Goal: Information Seeking & Learning: Learn about a topic

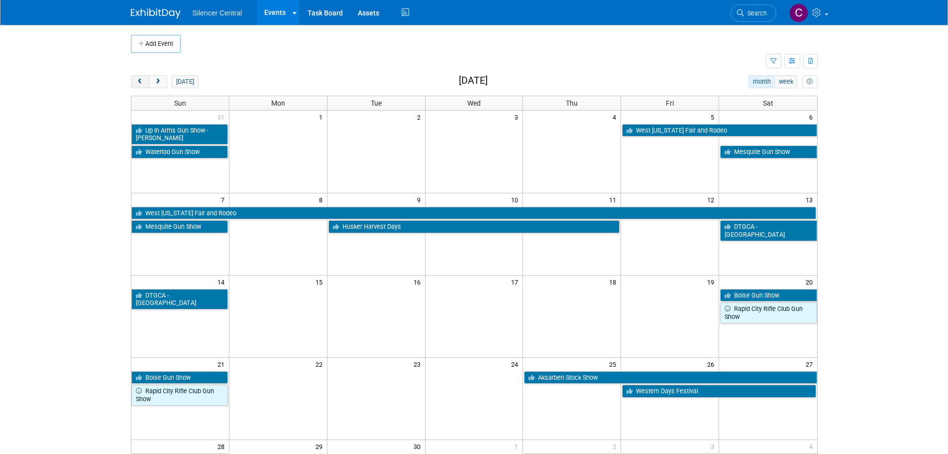
click at [140, 76] on button "prev" at bounding box center [140, 81] width 18 height 13
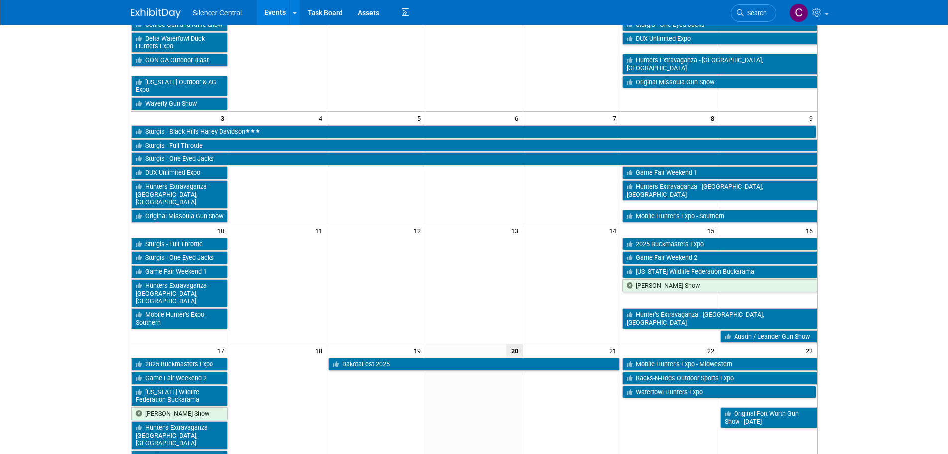
scroll to position [249, 0]
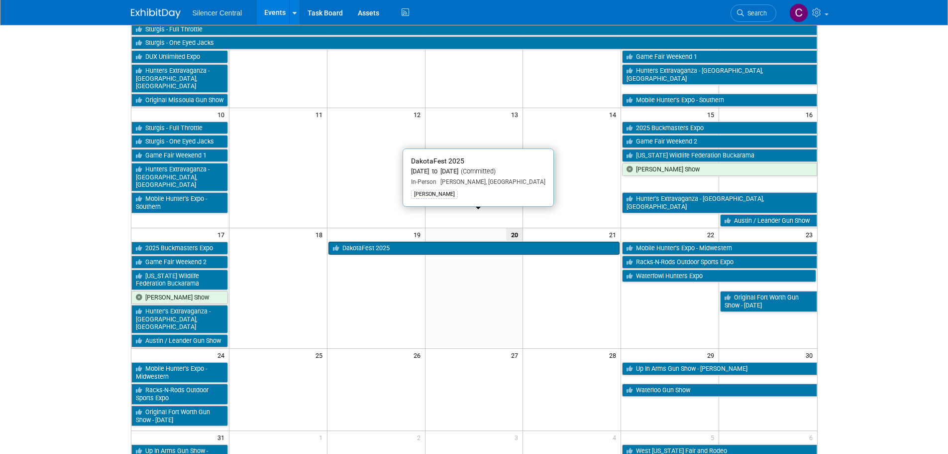
click at [385, 241] on link "DakotaFest 2025" at bounding box center [475, 247] width 292 height 13
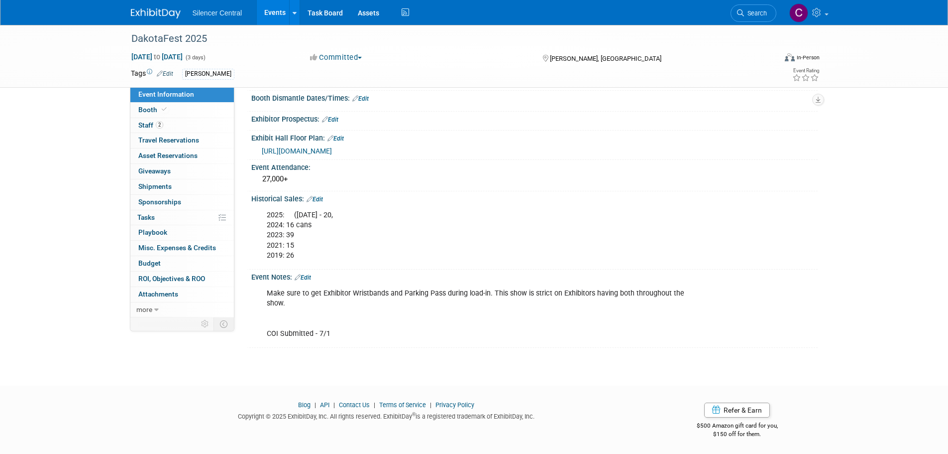
click at [62, 117] on div "DakotaFest 2025 Aug 19, 2025 to Aug 21, 2025 (3 days) Aug 19, 2025 to Aug 21, 2…" at bounding box center [474, 101] width 948 height 534
click at [153, 5] on link at bounding box center [162, 8] width 62 height 8
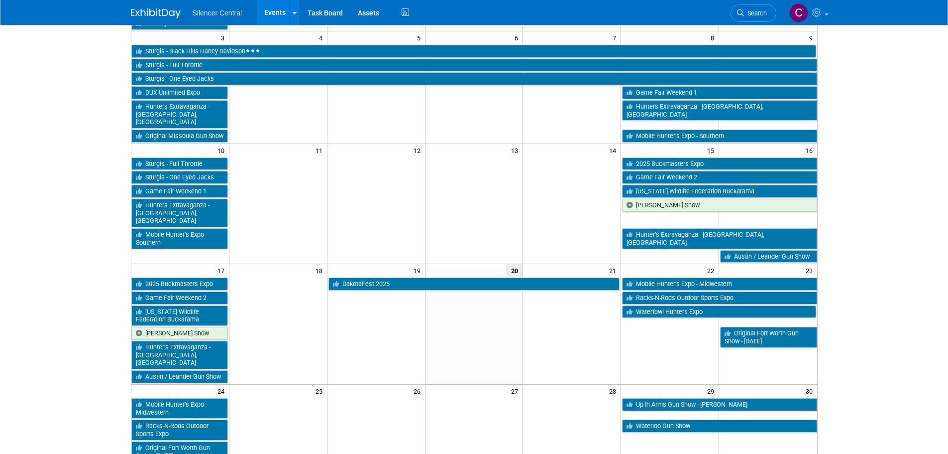
scroll to position [50, 0]
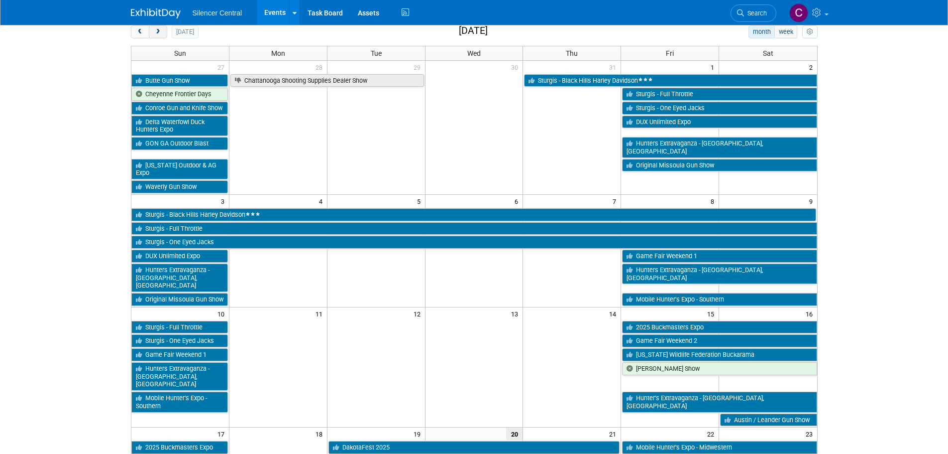
click at [156, 33] on span "next" at bounding box center [157, 32] width 7 height 6
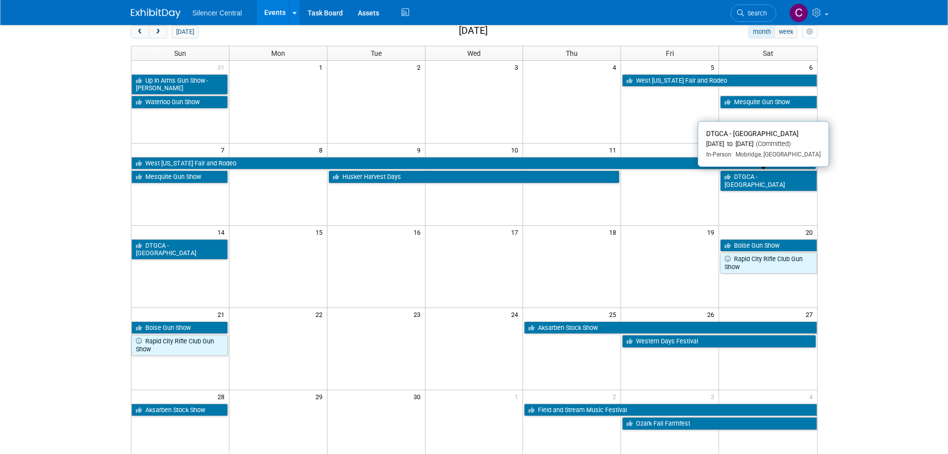
click at [755, 179] on link "DTGCA - [GEOGRAPHIC_DATA]" at bounding box center [768, 180] width 97 height 20
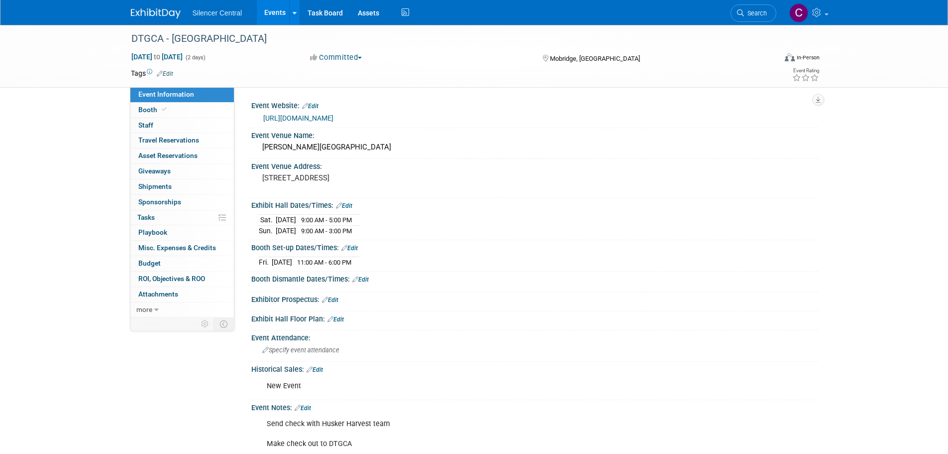
click at [154, 14] on img at bounding box center [156, 13] width 50 height 10
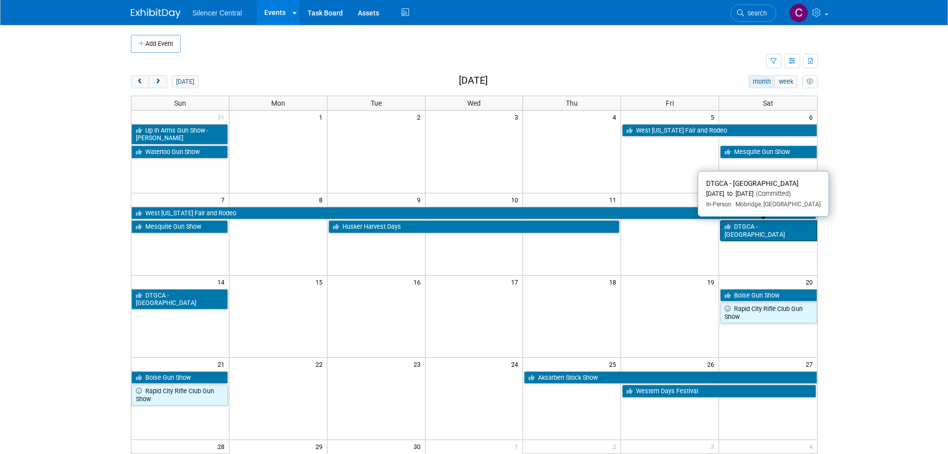
click at [765, 226] on link "DTGCA - [GEOGRAPHIC_DATA]" at bounding box center [768, 230] width 97 height 20
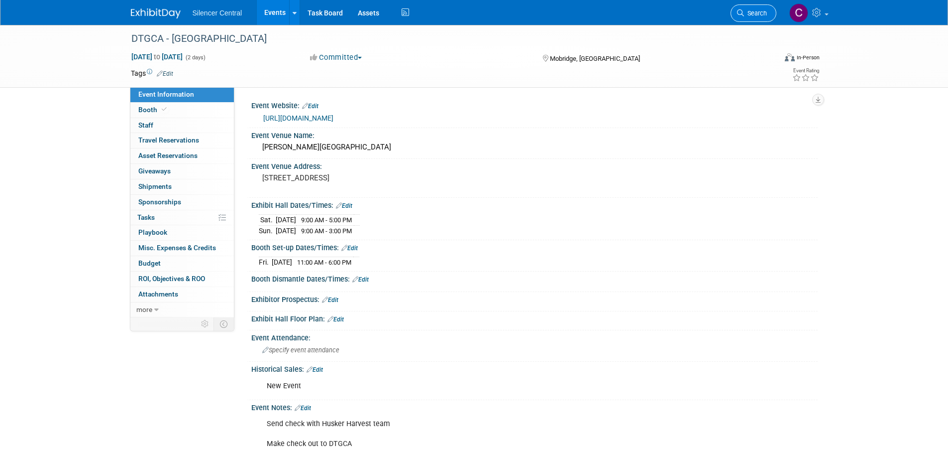
click at [746, 17] on link "Search" at bounding box center [754, 12] width 46 height 17
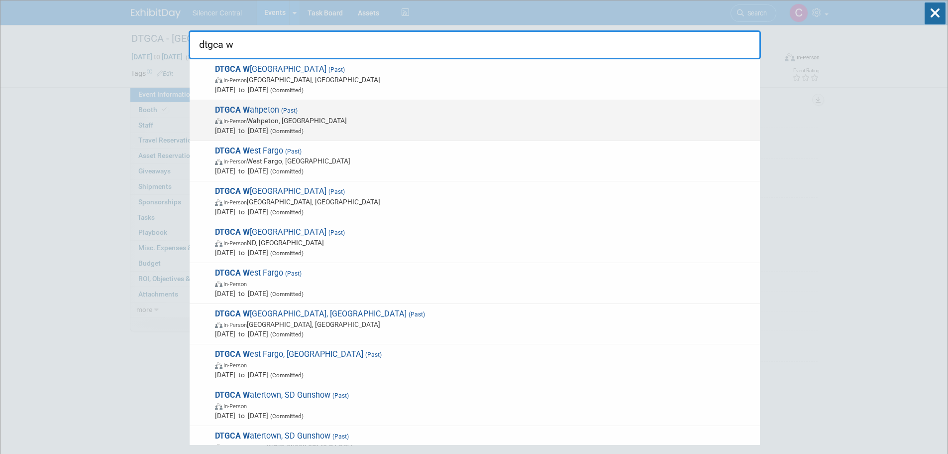
type input "dtgca w"
click at [463, 110] on span "DTGCA W ahpeton (Past) In-Person Wahpeton, ND Apr 20, 2024 to Apr 21, 2024 (Com…" at bounding box center [483, 120] width 543 height 30
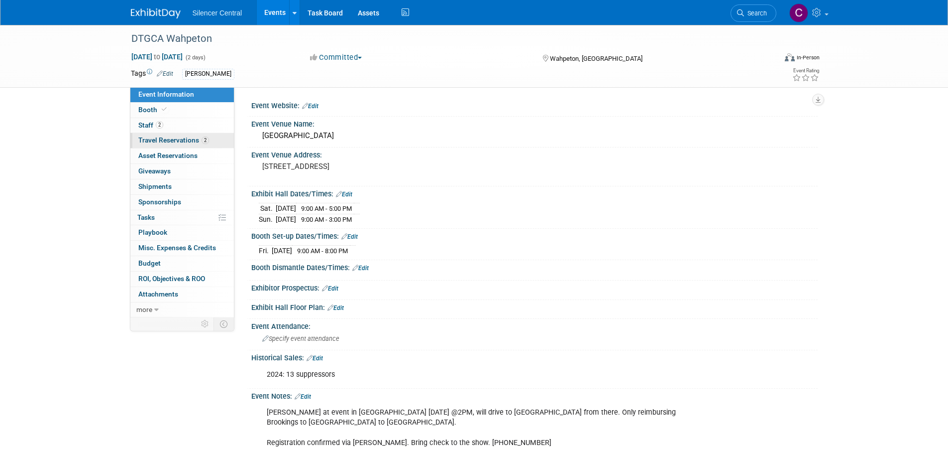
click at [170, 140] on span "Travel Reservations 2" at bounding box center [173, 140] width 71 height 8
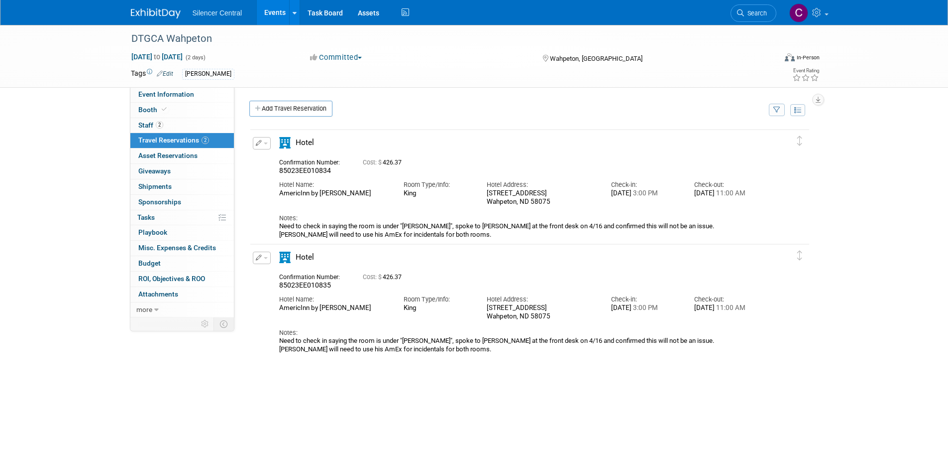
drag, startPoint x: 170, startPoint y: 96, endPoint x: 157, endPoint y: 69, distance: 29.6
click at [170, 96] on span "Event Information" at bounding box center [166, 94] width 56 height 8
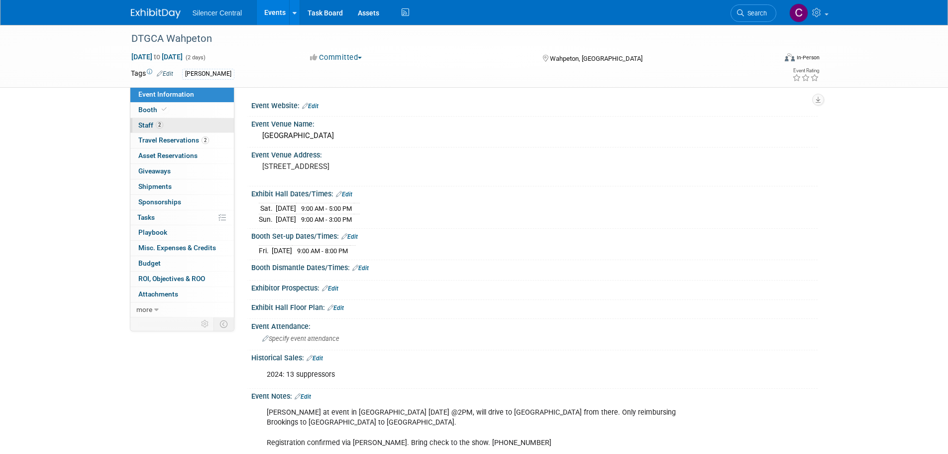
click at [166, 127] on link "2 Staff 2" at bounding box center [182, 125] width 104 height 15
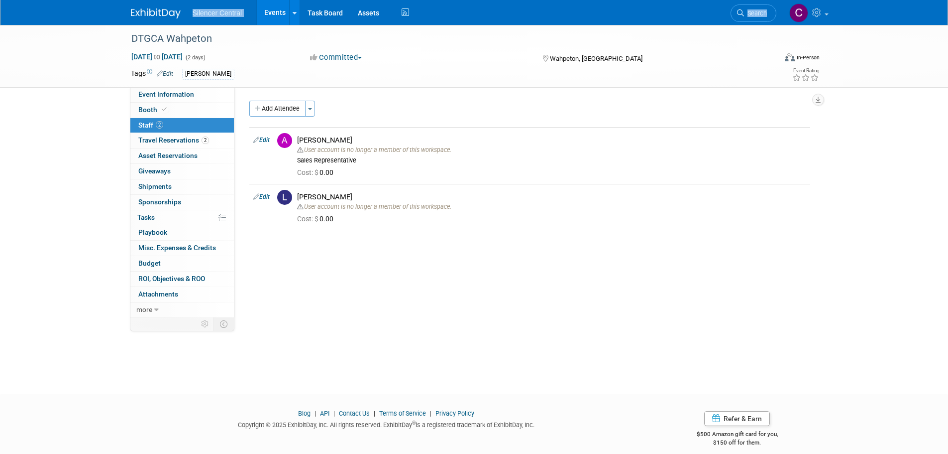
click at [158, 18] on div "Silencer Central Events Add Event Bulk Upload Events Shareable Event Boards Rec…" at bounding box center [474, 12] width 702 height 25
click at [158, 13] on img at bounding box center [156, 13] width 50 height 10
